Goal: Find contact information: Find contact information

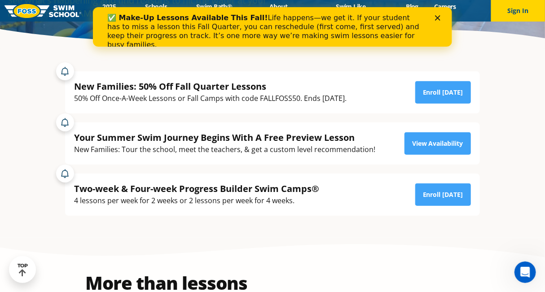
scroll to position [158, 0]
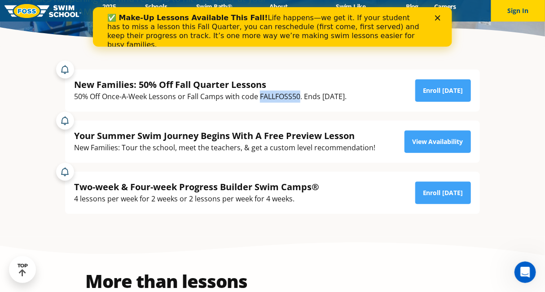
drag, startPoint x: 260, startPoint y: 96, endPoint x: 300, endPoint y: 96, distance: 39.5
click at [300, 96] on div "50% Off Once-A-Week Lessons or Fall Camps with code FALLFOSS50. Ends [DATE]." at bounding box center [210, 97] width 272 height 12
copy div "FALLFOSS50"
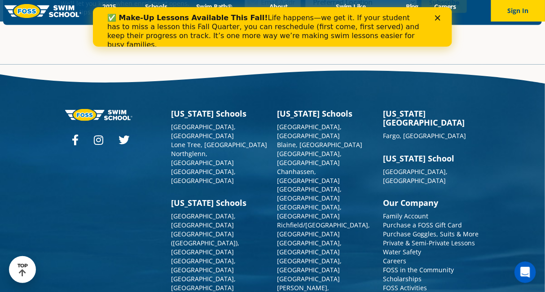
scroll to position [3227, 0]
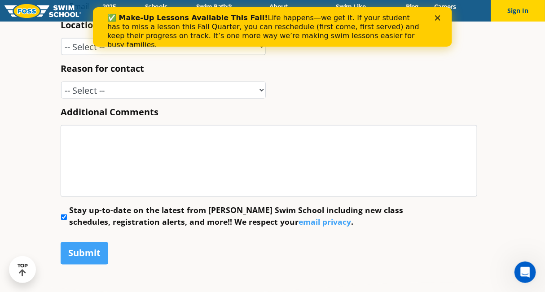
scroll to position [434, 0]
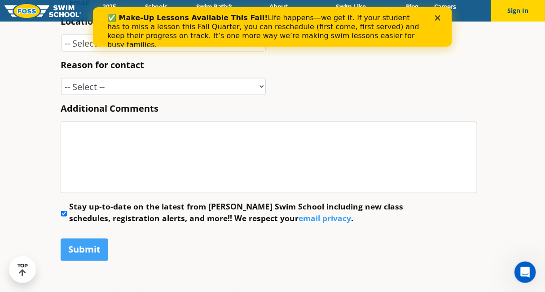
click at [64, 213] on input "Stay up-to-date on the latest from Foss Swim School including new class schedul…" at bounding box center [64, 214] width 6 height 6
checkbox input "false"
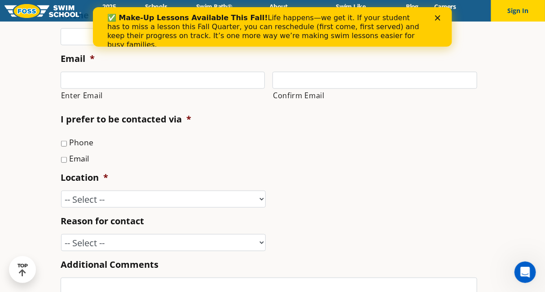
scroll to position [279, 0]
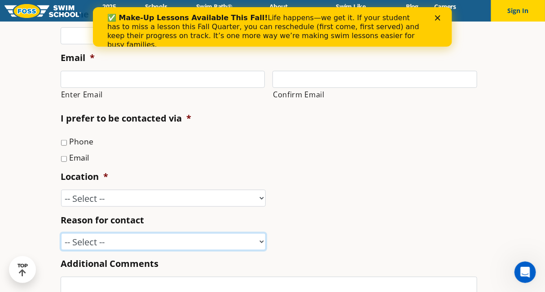
click at [156, 241] on select "-- Select -- Enrollment issue Program question What level is best for my child?…" at bounding box center [163, 241] width 205 height 17
select select "I'm a New Family"
click at [61, 233] on select "-- Select -- Enrollment issue Program question What level is best for my child?…" at bounding box center [163, 241] width 205 height 17
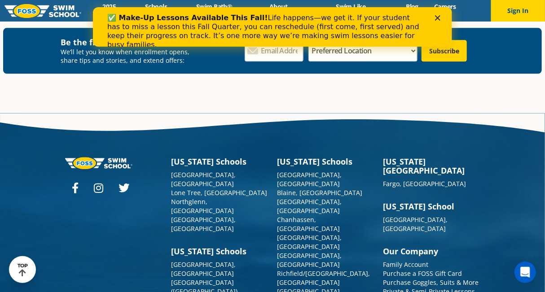
scroll to position [1014, 0]
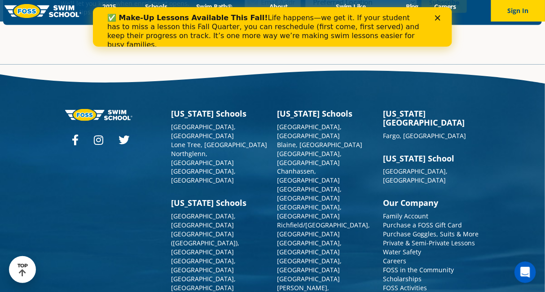
click at [102, 164] on div at bounding box center [114, 288] width 106 height 359
